Goal: Task Accomplishment & Management: Use online tool/utility

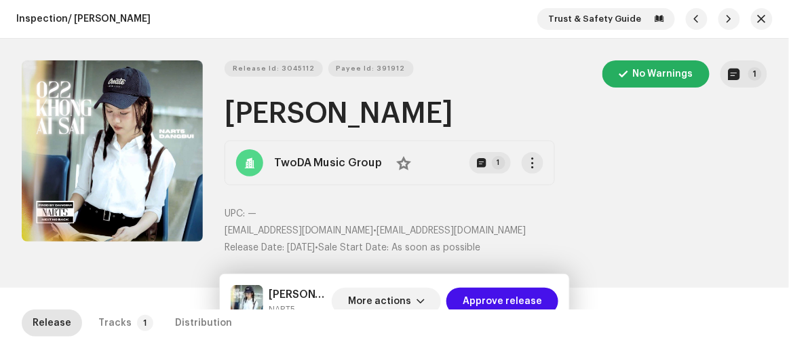
scroll to position [308, 0]
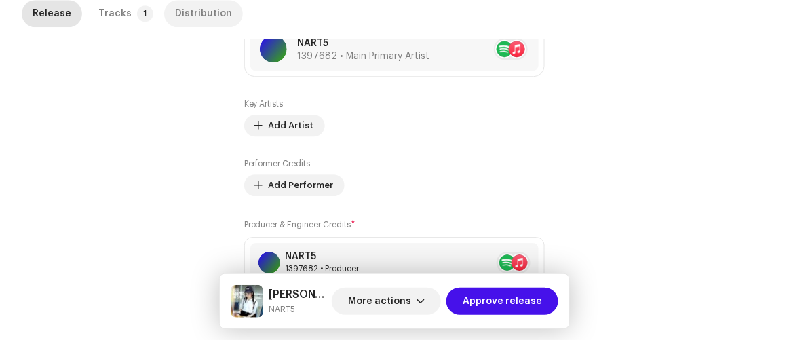
click at [200, 22] on div "Distribution" at bounding box center [203, 13] width 57 height 27
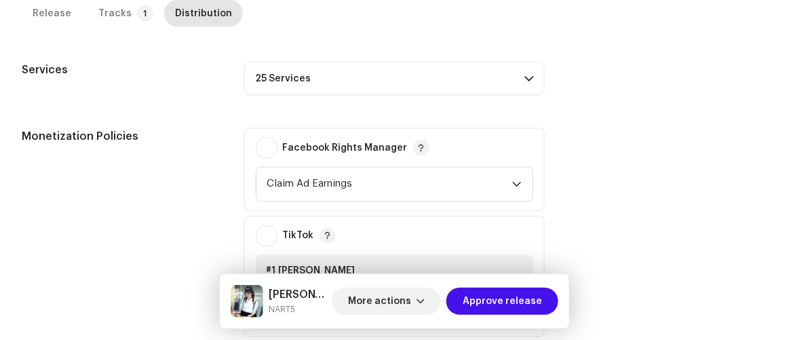
scroll to position [465, 0]
click at [373, 74] on p-accordion-header "25 Services" at bounding box center [394, 79] width 301 height 34
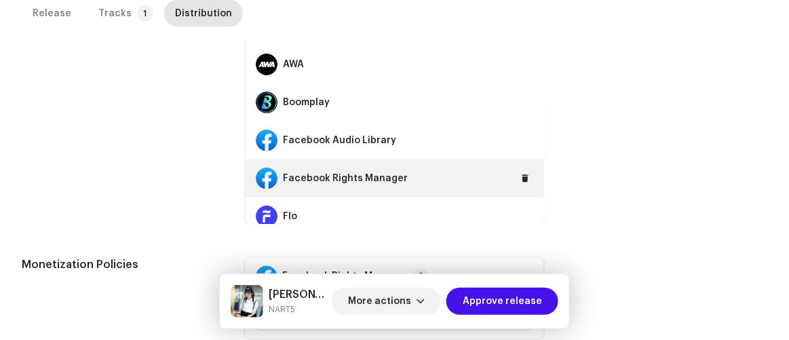
scroll to position [123, 0]
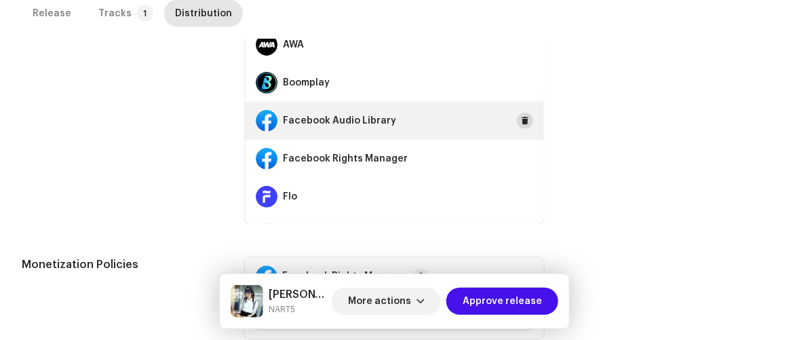
click at [521, 122] on span at bounding box center [525, 120] width 8 height 11
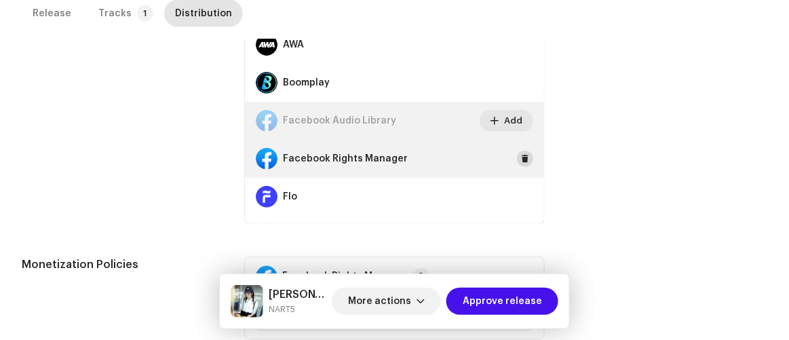
click at [521, 158] on span at bounding box center [525, 158] width 8 height 11
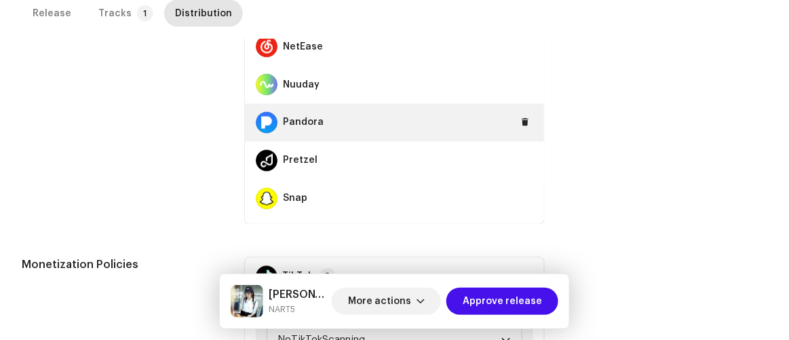
scroll to position [678, 0]
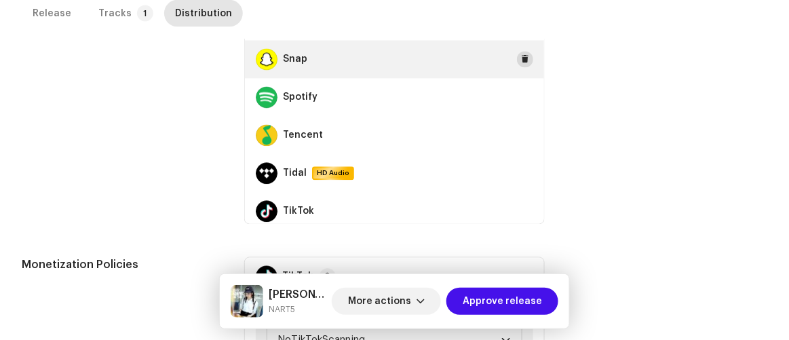
click at [521, 58] on span at bounding box center [525, 59] width 8 height 11
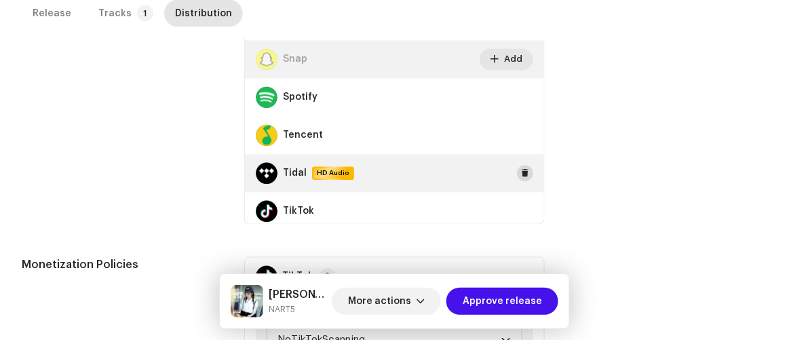
scroll to position [739, 0]
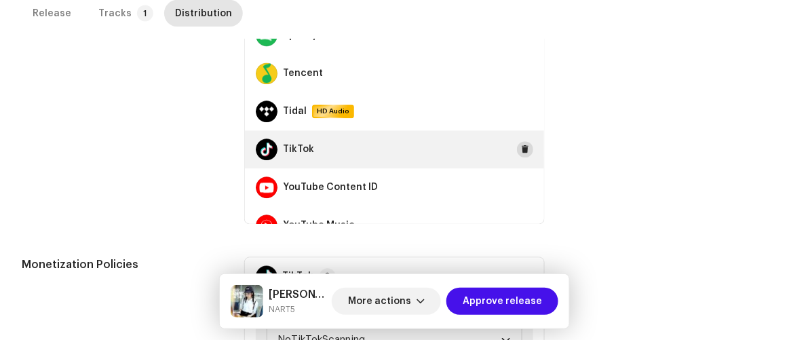
click at [521, 147] on span at bounding box center [525, 149] width 8 height 11
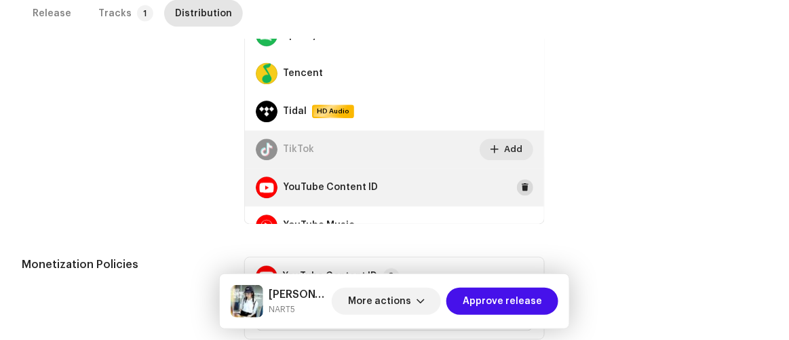
click at [524, 183] on button at bounding box center [525, 188] width 16 height 16
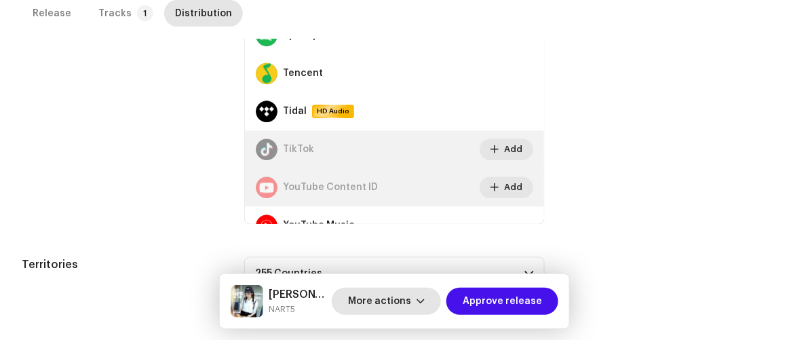
click at [402, 303] on span "More actions" at bounding box center [379, 301] width 63 height 27
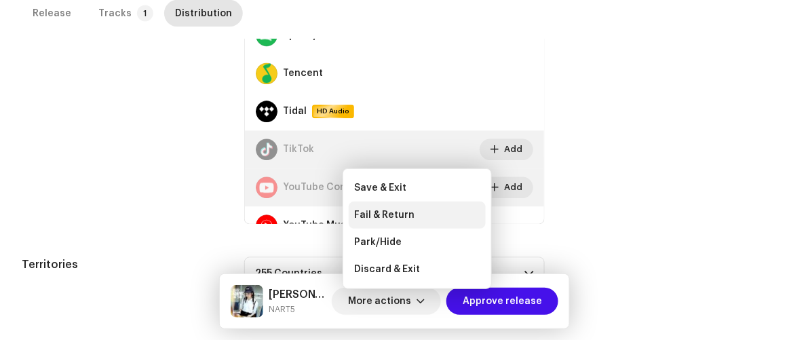
click at [385, 212] on span "Fail & Return" at bounding box center [384, 215] width 60 height 11
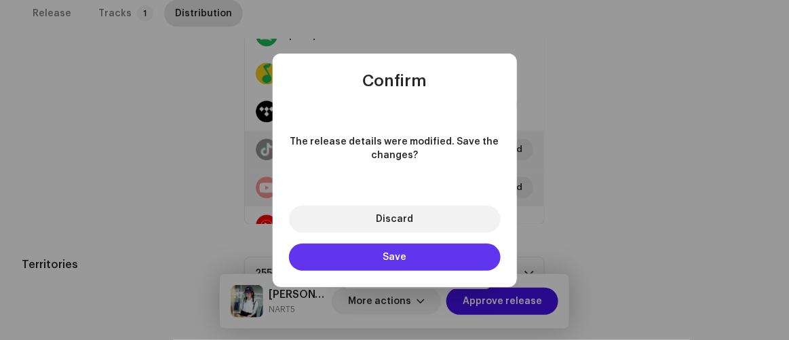
click at [397, 261] on button "Save" at bounding box center [395, 257] width 212 height 27
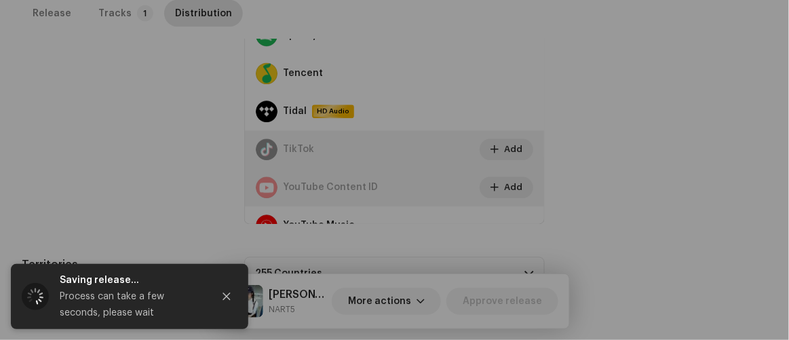
click at [656, 231] on div "Fail and return release to user for editing Indicate a specific error to the us…" at bounding box center [394, 170] width 789 height 340
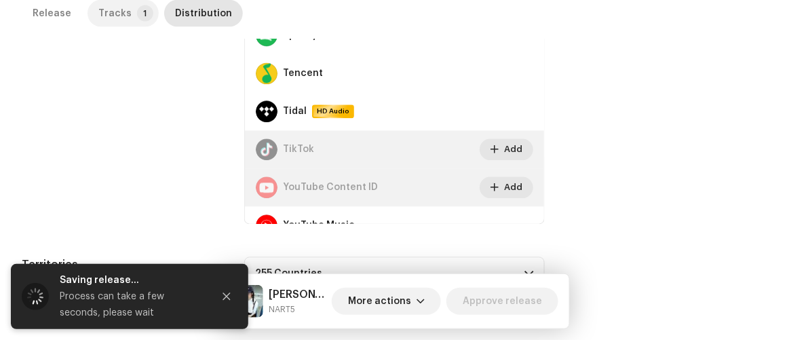
click at [123, 15] on div "Tracks" at bounding box center [114, 13] width 33 height 27
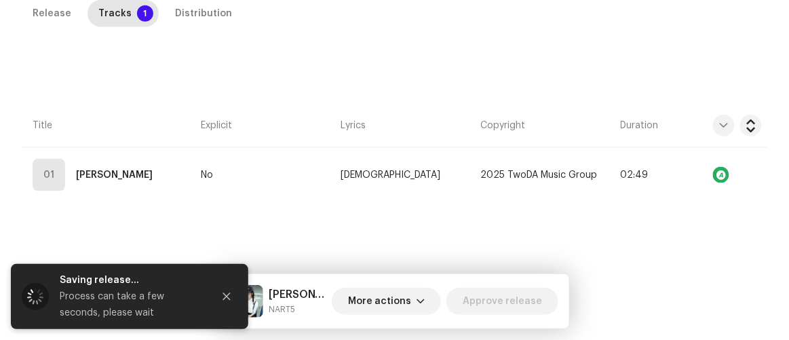
scroll to position [309, 0]
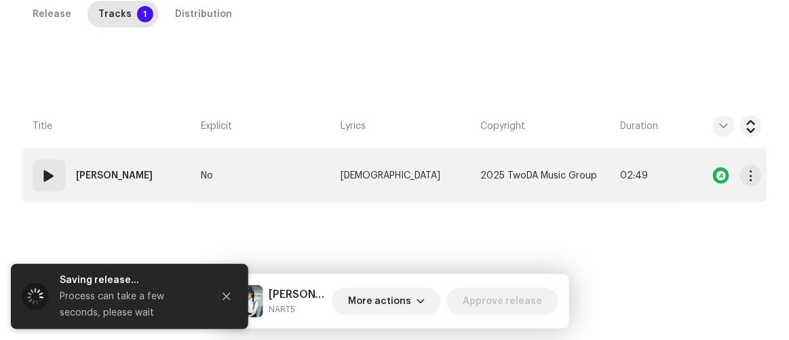
click at [284, 185] on td "No" at bounding box center [265, 176] width 140 height 54
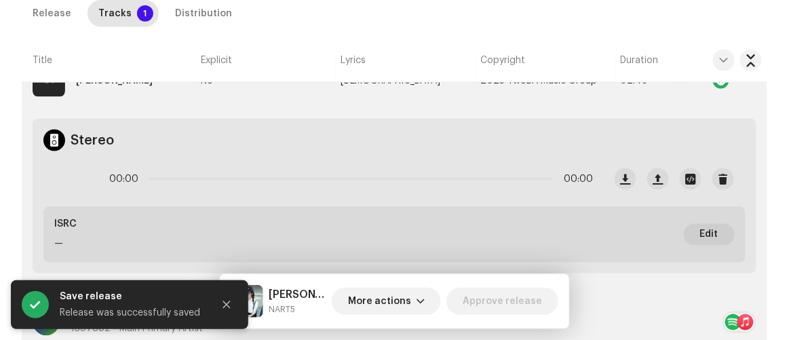
scroll to position [431, 0]
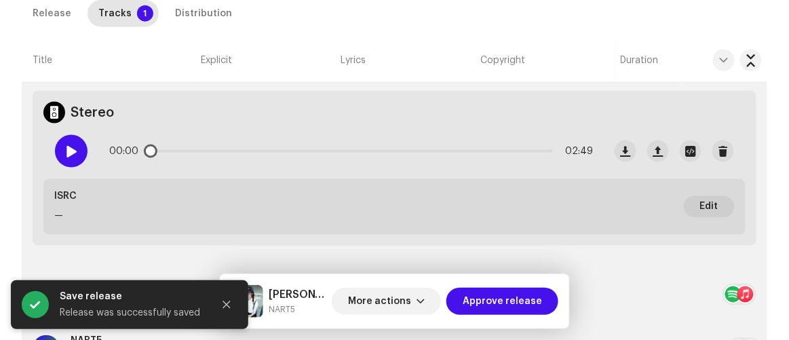
click at [69, 147] on span at bounding box center [71, 151] width 12 height 11
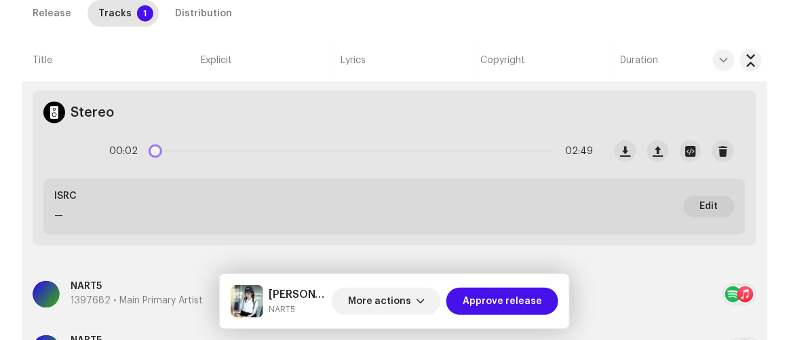
drag, startPoint x: 155, startPoint y: 151, endPoint x: 234, endPoint y: 156, distance: 78.9
click at [234, 156] on div "00:02 02:49" at bounding box center [351, 151] width 484 height 27
drag, startPoint x: 157, startPoint y: 147, endPoint x: 239, endPoint y: 149, distance: 82.1
click at [186, 149] on span at bounding box center [179, 151] width 14 height 14
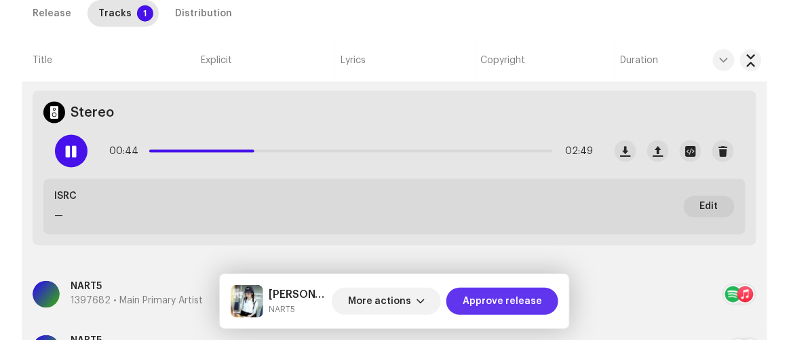
click at [499, 294] on span "Approve release" at bounding box center [502, 301] width 79 height 27
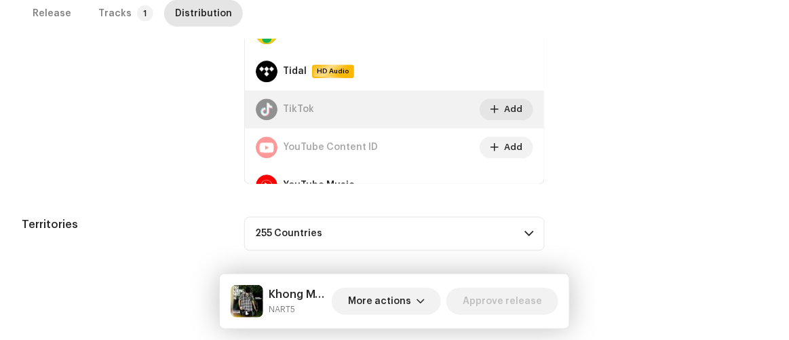
scroll to position [573, 0]
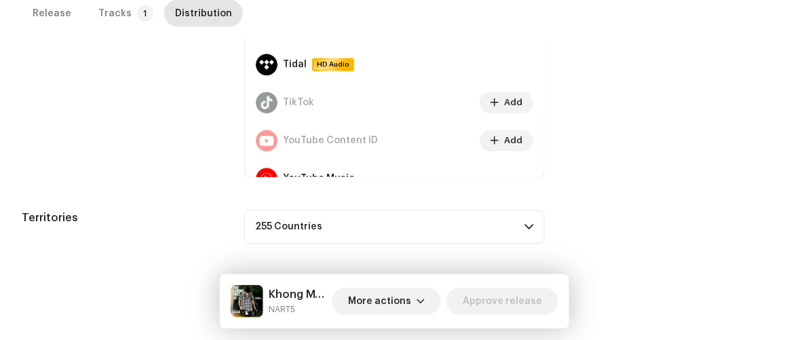
drag, startPoint x: 710, startPoint y: 225, endPoint x: 703, endPoint y: 228, distance: 7.6
click at [710, 226] on div "Territories 255 Countries Afghanistan Aland Islands Albania Algeria American Sa…" at bounding box center [394, 227] width 745 height 34
click at [387, 307] on span "More actions" at bounding box center [379, 301] width 63 height 27
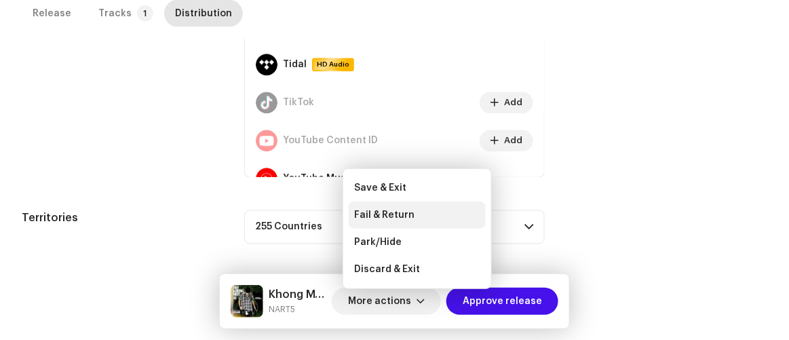
click at [370, 212] on span "Fail & Return" at bounding box center [384, 215] width 60 height 11
click at [655, 216] on div "Fail and return release to user for editing Indicate a specific error to the us…" at bounding box center [394, 170] width 789 height 340
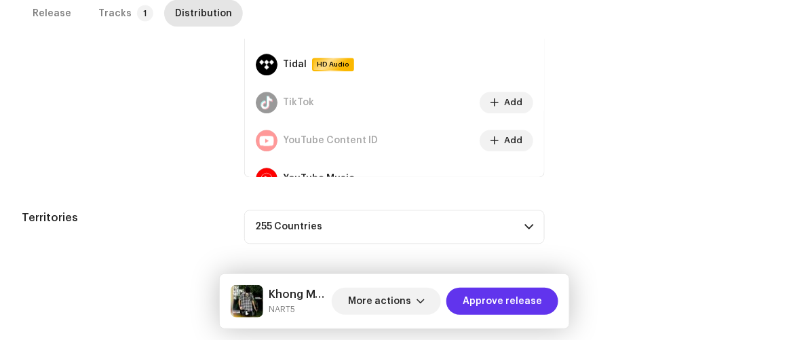
click at [503, 308] on span "Approve release" at bounding box center [502, 301] width 79 height 27
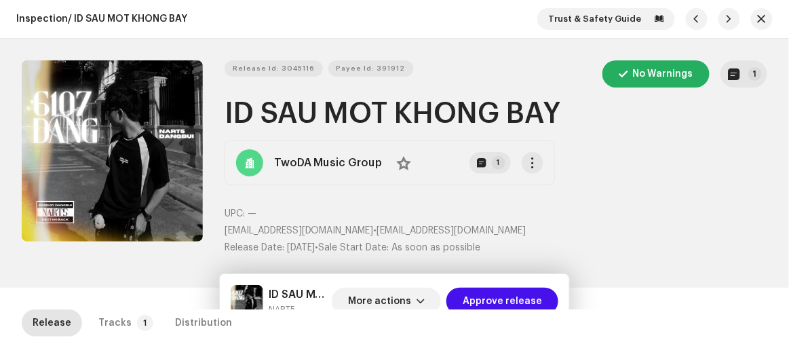
scroll to position [185, 0]
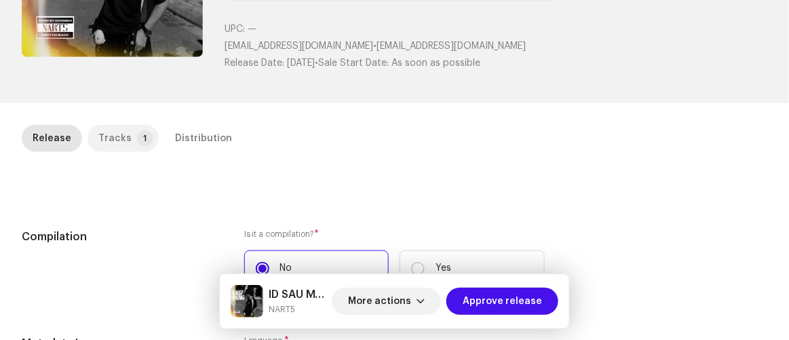
click at [111, 125] on div "Tracks" at bounding box center [114, 138] width 33 height 27
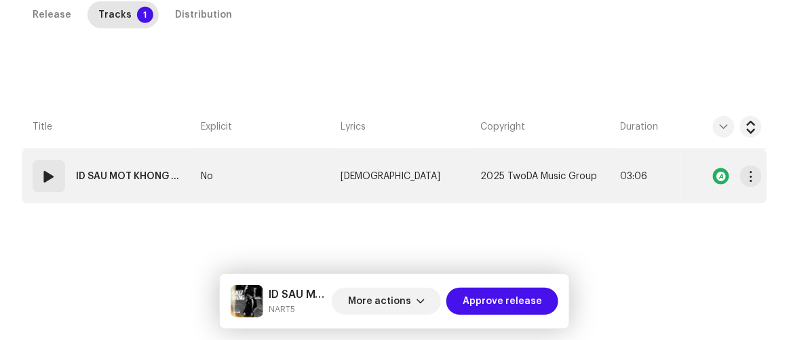
scroll to position [309, 0]
click at [121, 178] on strong "ID SAU MOT KHONG BAY" at bounding box center [130, 175] width 109 height 27
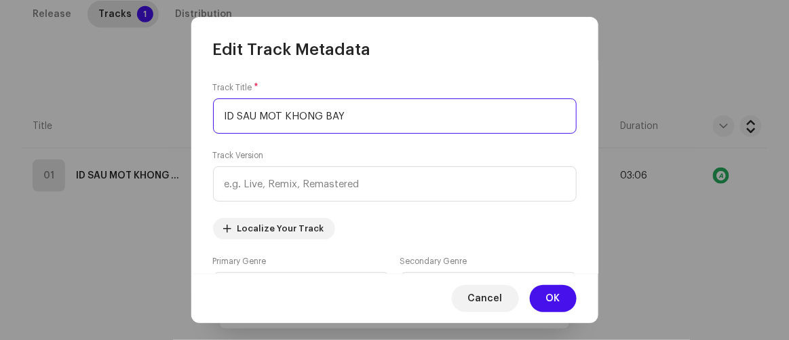
click at [237, 121] on input "ID SAU MOT KHONG BAY" at bounding box center [395, 115] width 364 height 35
type input "SAU MOT KHONG BAY"
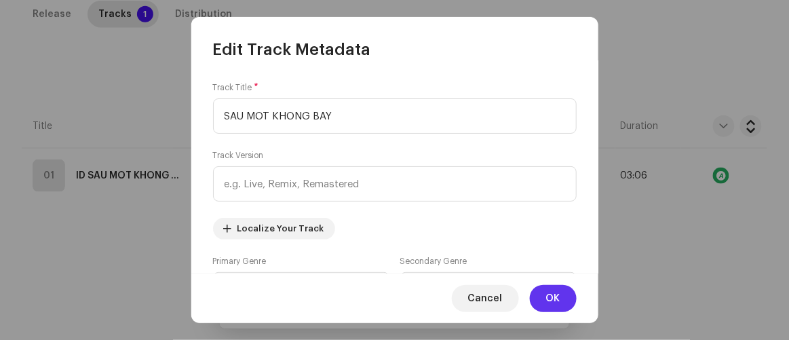
click at [551, 297] on span "OK" at bounding box center [553, 298] width 14 height 27
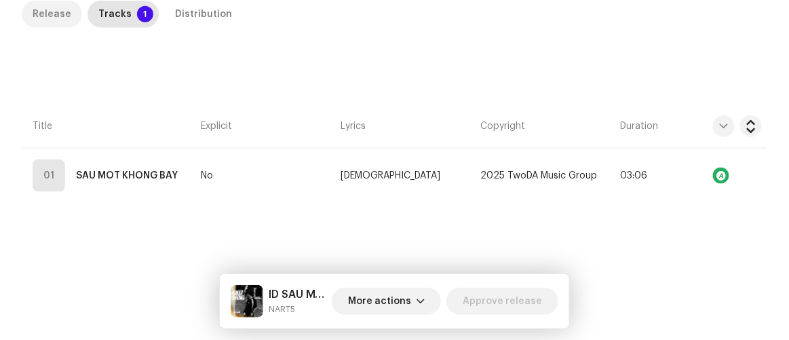
click at [52, 15] on div "Release" at bounding box center [52, 14] width 39 height 27
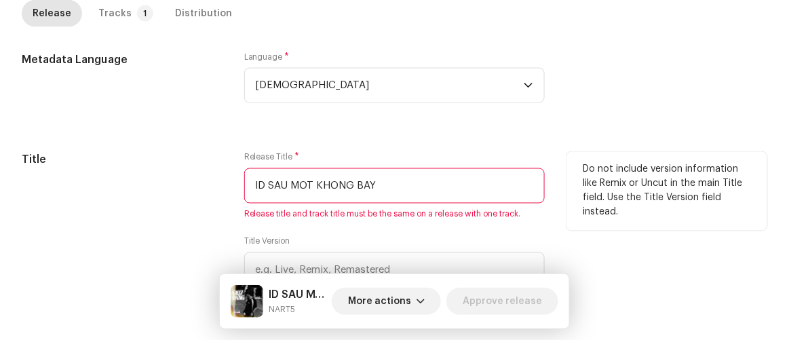
scroll to position [555, 0]
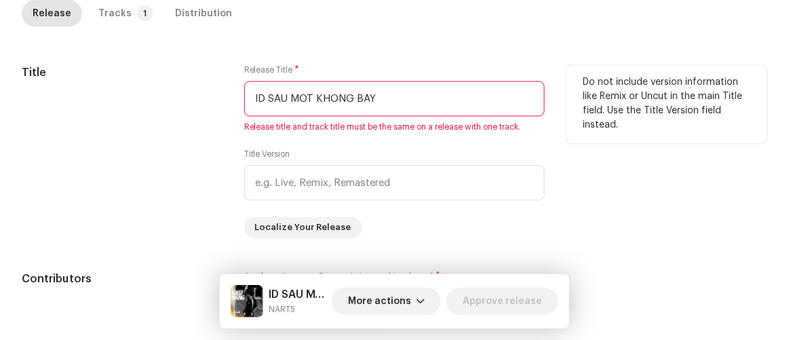
click at [268, 96] on input "ID SAU MOT KHONG BAY" at bounding box center [394, 98] width 301 height 35
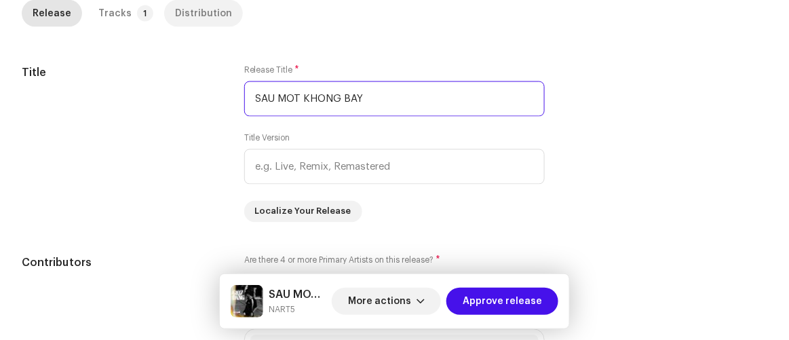
type input "SAU MOT KHONG BAY"
click at [180, 7] on div "Distribution" at bounding box center [203, 13] width 57 height 27
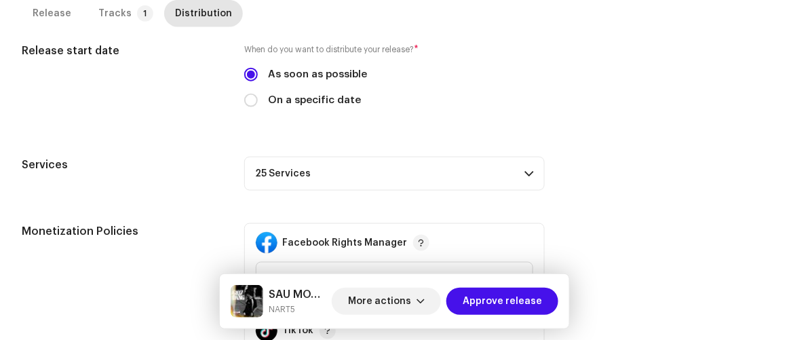
click at [451, 176] on p-accordion-header "25 Services" at bounding box center [394, 174] width 301 height 34
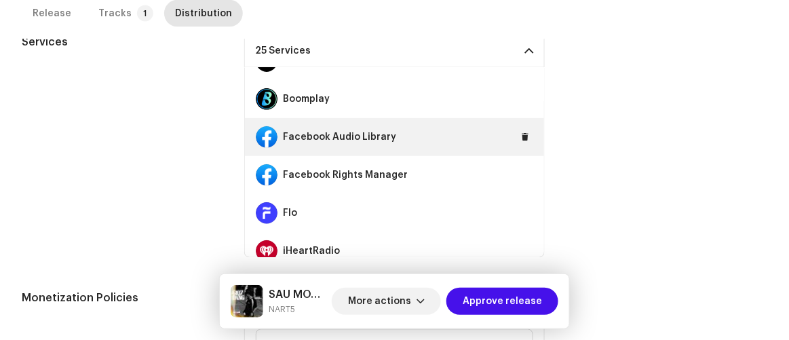
scroll to position [123, 0]
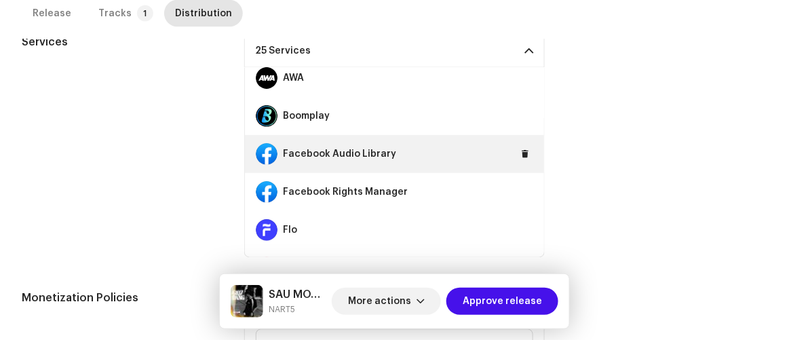
drag, startPoint x: 520, startPoint y: 152, endPoint x: 522, endPoint y: 165, distance: 13.0
click at [521, 153] on span at bounding box center [525, 154] width 8 height 11
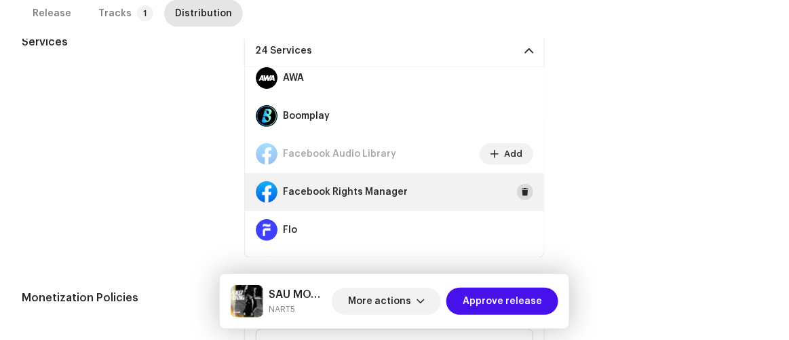
click at [521, 191] on span at bounding box center [525, 192] width 8 height 11
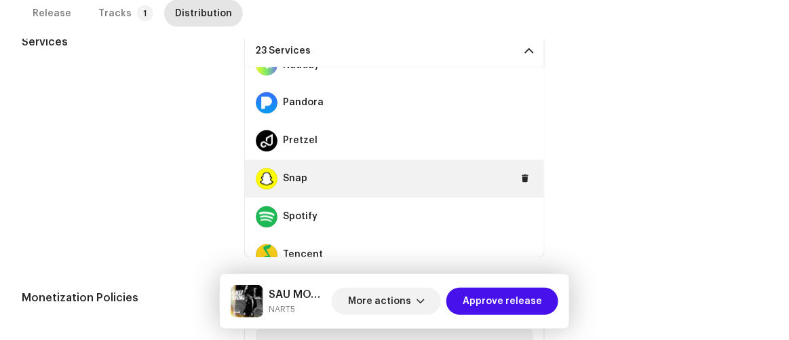
scroll to position [617, 0]
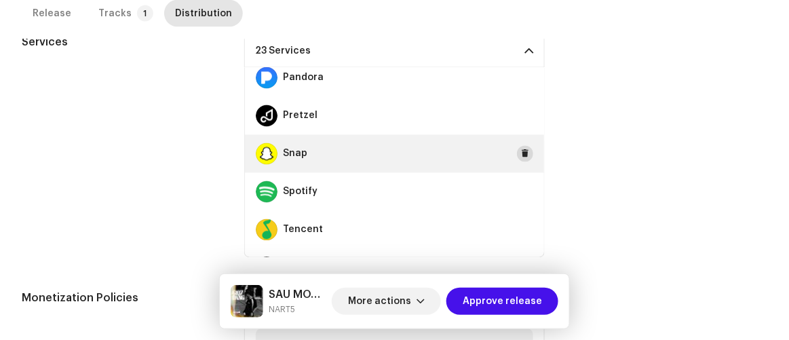
drag, startPoint x: 517, startPoint y: 154, endPoint x: 520, endPoint y: 163, distance: 9.4
click at [521, 155] on span at bounding box center [525, 154] width 8 height 11
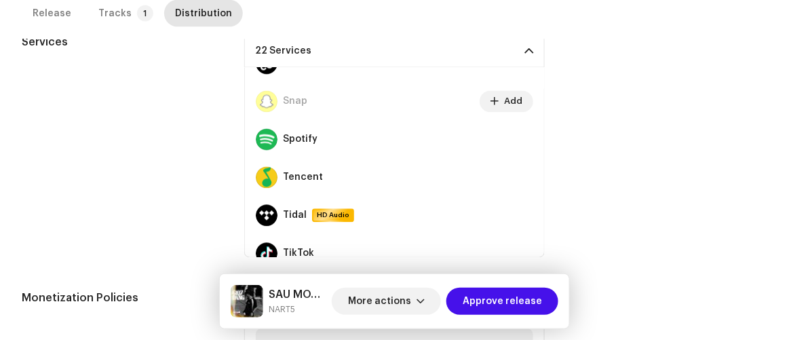
scroll to position [739, 0]
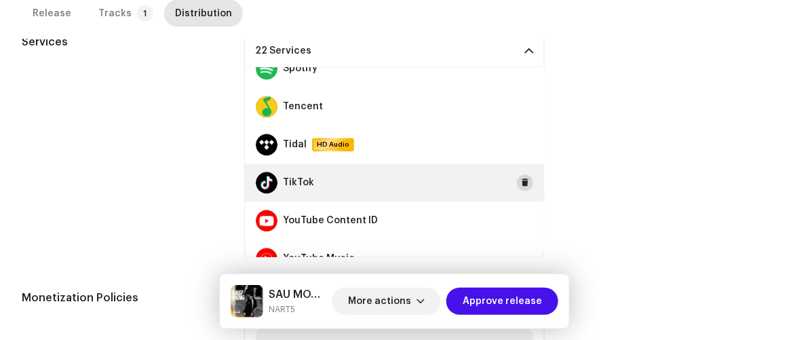
click at [521, 178] on span at bounding box center [525, 183] width 8 height 11
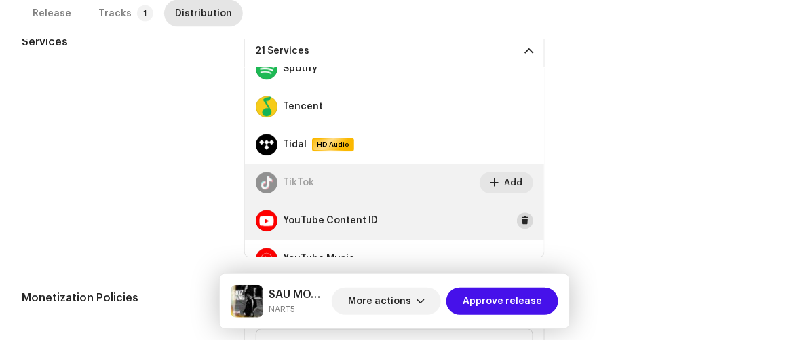
click at [521, 216] on span at bounding box center [525, 221] width 8 height 11
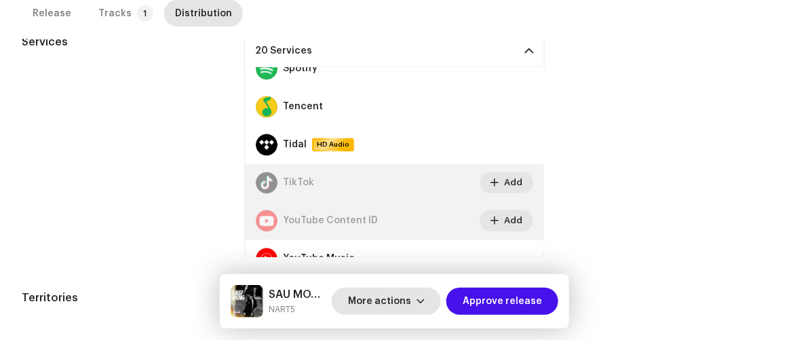
click at [384, 305] on span "More actions" at bounding box center [379, 301] width 63 height 27
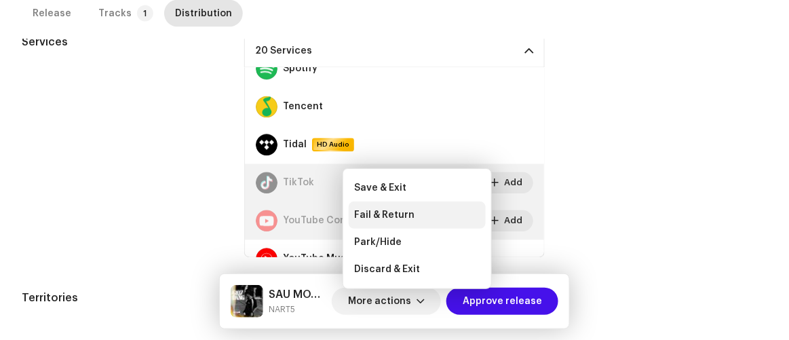
click at [400, 212] on span "Fail & Return" at bounding box center [384, 215] width 60 height 11
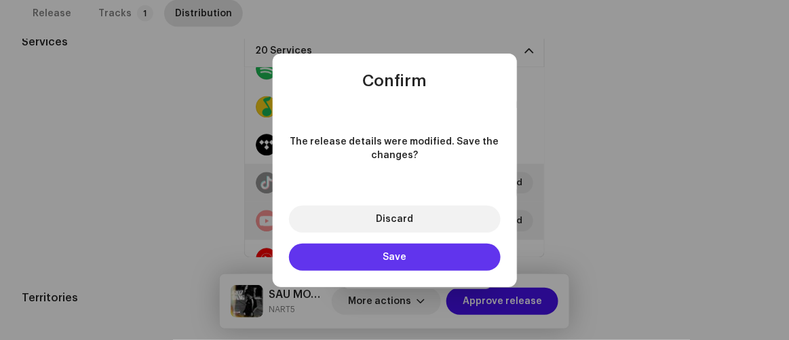
click at [413, 263] on button "Save" at bounding box center [395, 257] width 212 height 27
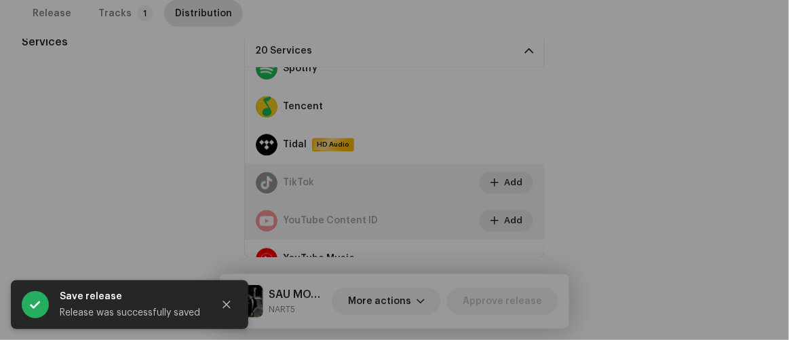
drag, startPoint x: 701, startPoint y: 230, endPoint x: 682, endPoint y: 241, distance: 22.2
click at [702, 231] on div "Fail and return release to user for editing Indicate a specific error to the us…" at bounding box center [394, 170] width 789 height 340
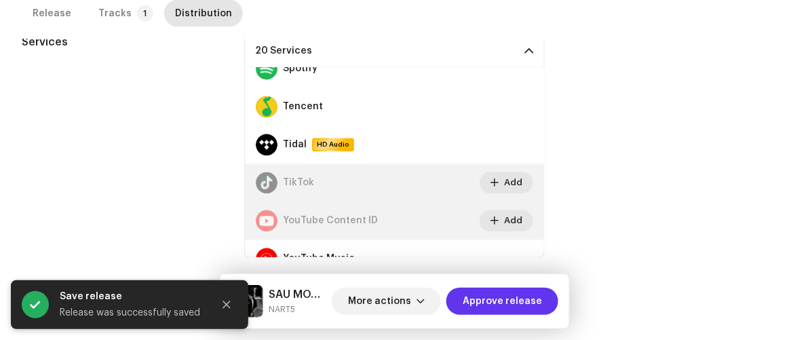
click at [504, 306] on span "Approve release" at bounding box center [502, 301] width 79 height 27
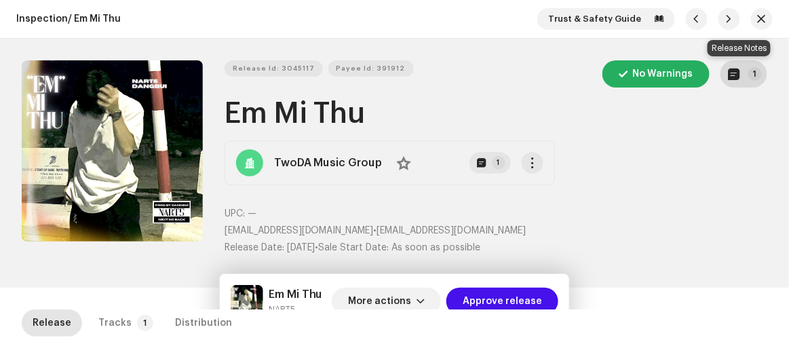
click at [735, 78] on span "button" at bounding box center [735, 74] width 12 height 11
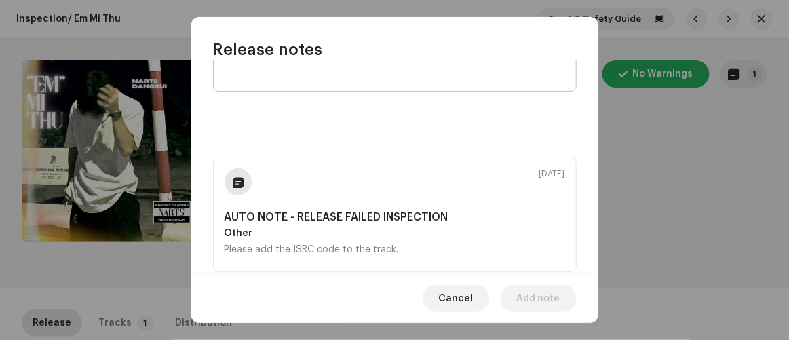
scroll to position [91, 0]
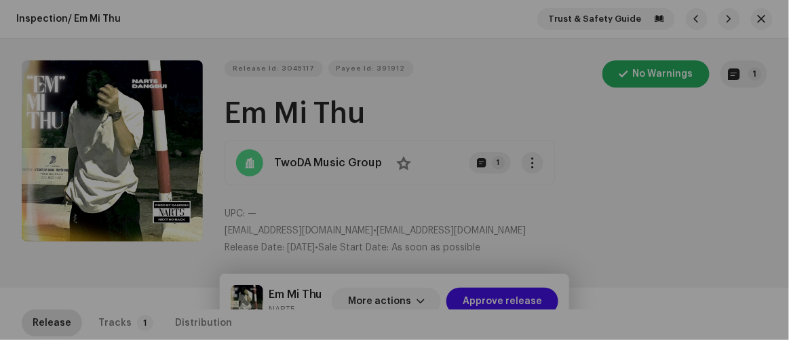
click at [691, 174] on div "Release notes [DATE] AUTO NOTE - RELEASE FAILED INSPECTION Other Please add the…" at bounding box center [394, 170] width 789 height 340
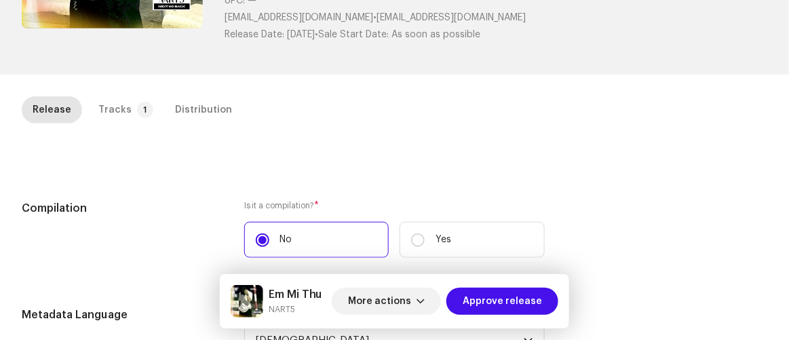
scroll to position [308, 0]
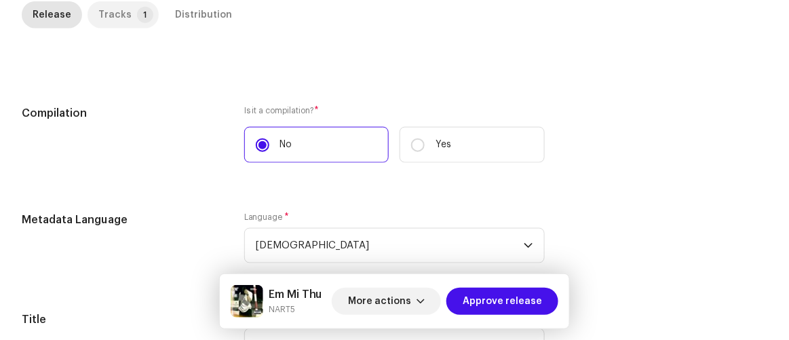
click at [115, 16] on div "Tracks" at bounding box center [114, 14] width 33 height 27
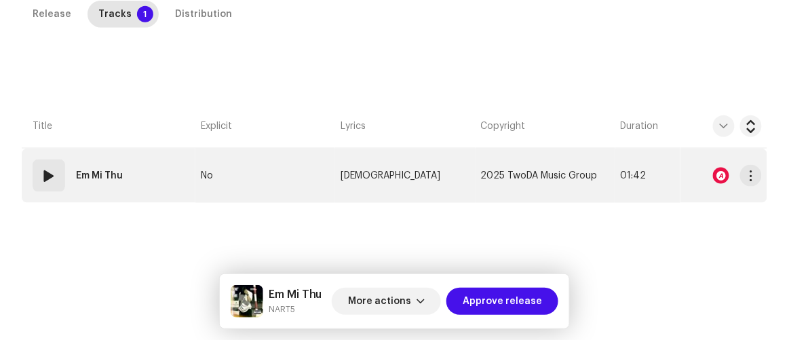
click at [263, 170] on td "No" at bounding box center [265, 176] width 140 height 54
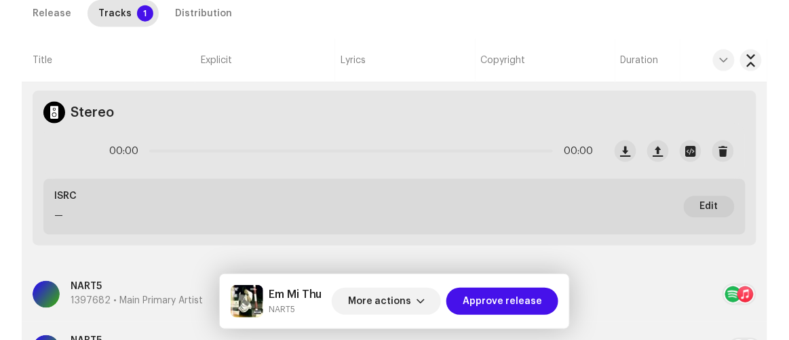
scroll to position [62, 0]
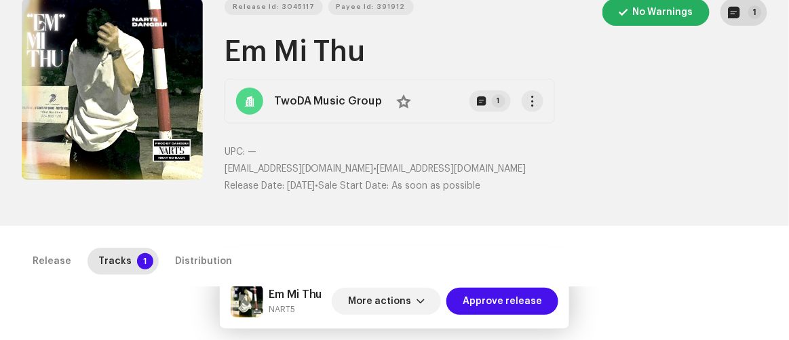
click at [734, 22] on button "1" at bounding box center [743, 12] width 47 height 27
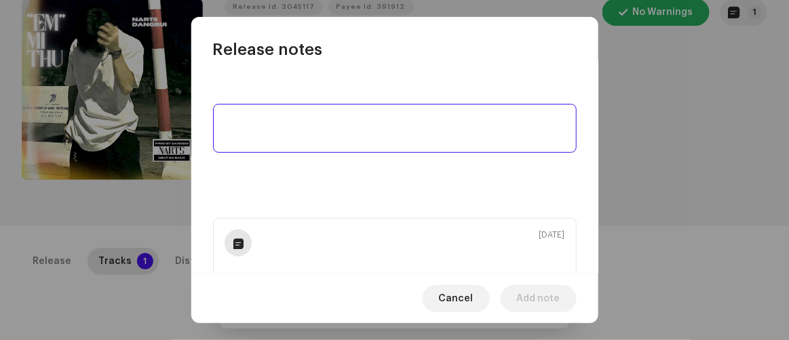
scroll to position [91, 0]
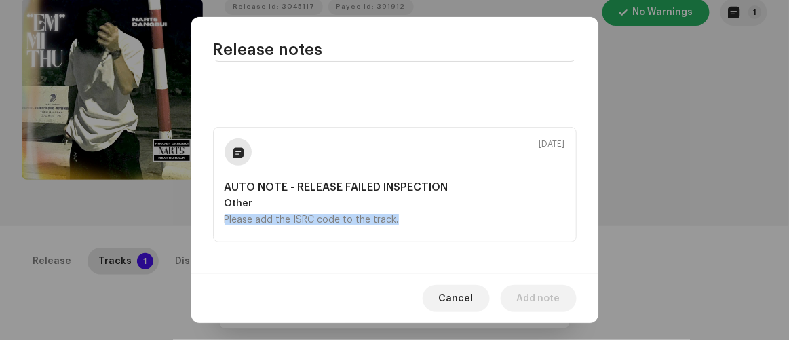
drag, startPoint x: 417, startPoint y: 223, endPoint x: 142, endPoint y: 226, distance: 275.4
click at [144, 226] on div "Release notes [DATE] AUTO NOTE - RELEASE FAILED INSPECTION Other Please add the…" at bounding box center [394, 170] width 789 height 340
copy div "Please add the ISRC code to the track."
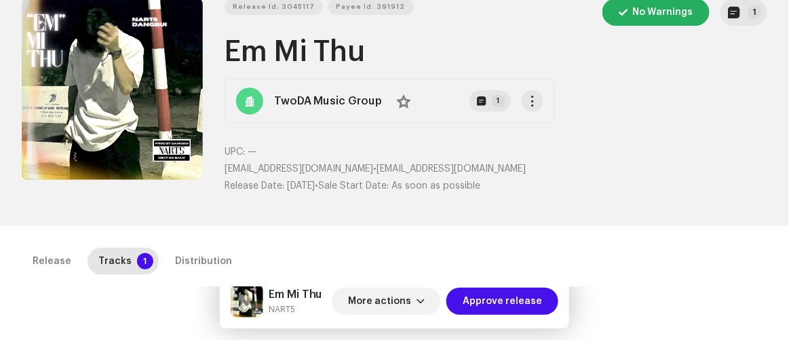
click at [656, 248] on div "Release notes [DATE] AUTO NOTE - RELEASE FAILED INSPECTION Other Please add the…" at bounding box center [394, 170] width 789 height 340
click at [385, 300] on span "More actions" at bounding box center [379, 301] width 63 height 27
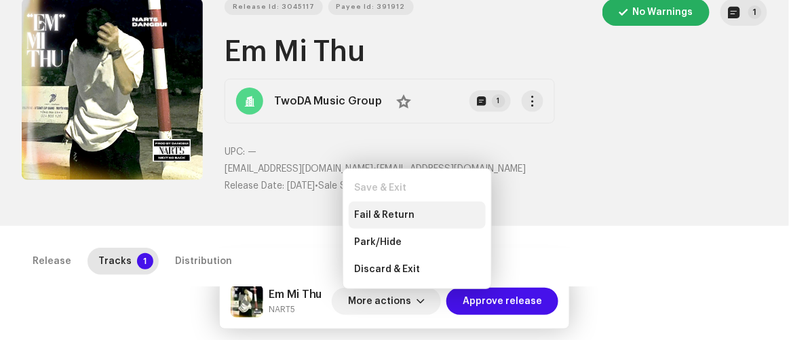
click at [414, 215] on div "Fail & Return" at bounding box center [417, 215] width 126 height 11
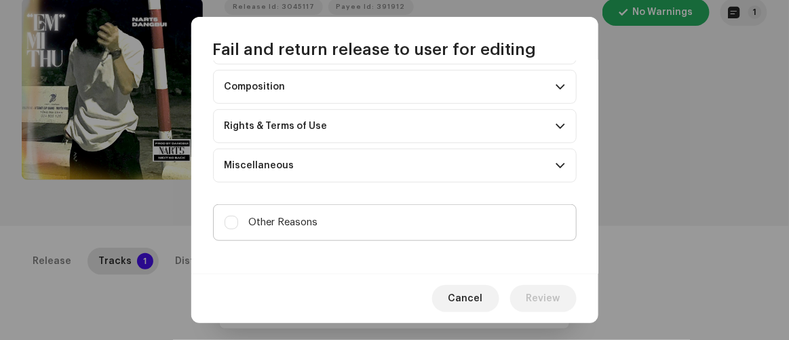
click at [367, 216] on label "Other Reasons" at bounding box center [395, 222] width 364 height 37
click at [238, 216] on input "Other Reasons" at bounding box center [232, 223] width 14 height 14
checkbox input "true"
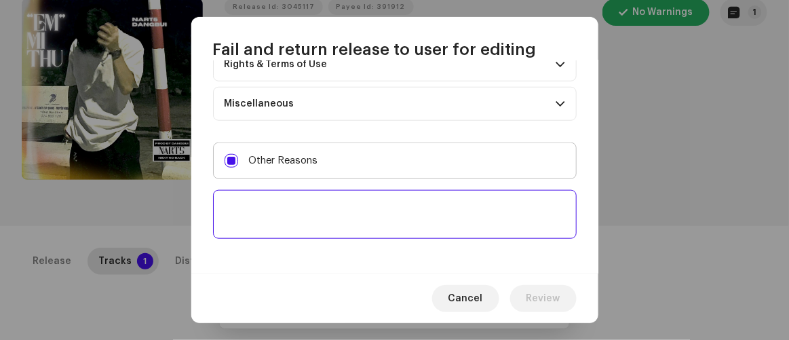
scroll to position [260, 0]
click at [371, 215] on textarea at bounding box center [395, 214] width 364 height 49
paste textarea "Please add the ISRC code to the track."
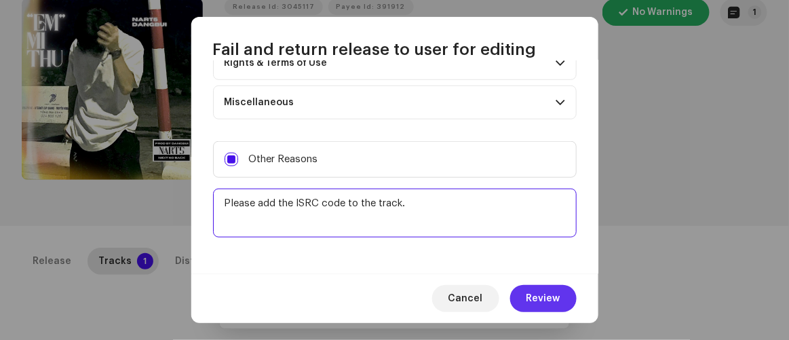
type textarea "Please add the ISRC code to the track."
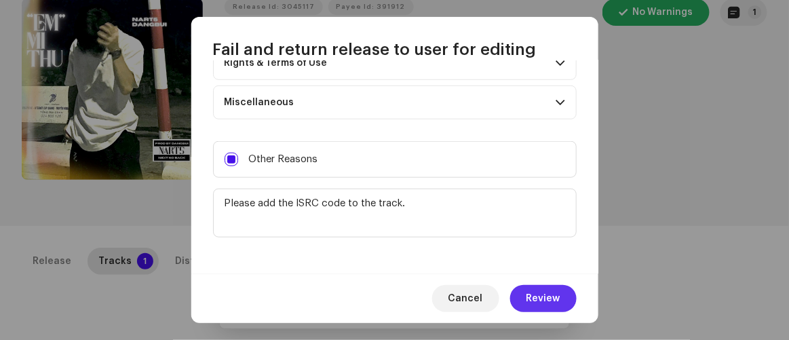
click at [535, 298] on span "Review" at bounding box center [543, 298] width 34 height 27
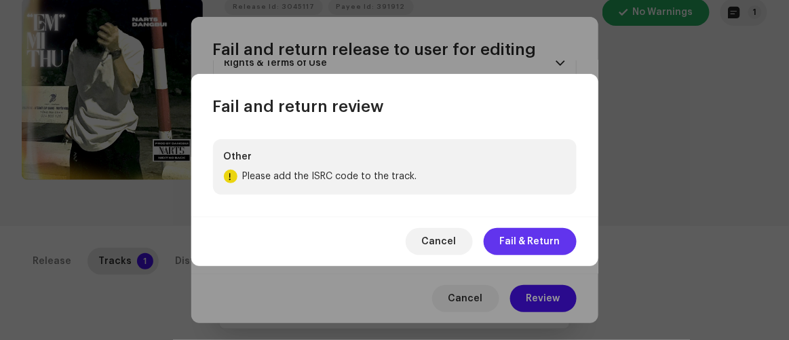
click at [526, 241] on span "Fail & Return" at bounding box center [530, 241] width 60 height 27
